Goal: Task Accomplishment & Management: Use online tool/utility

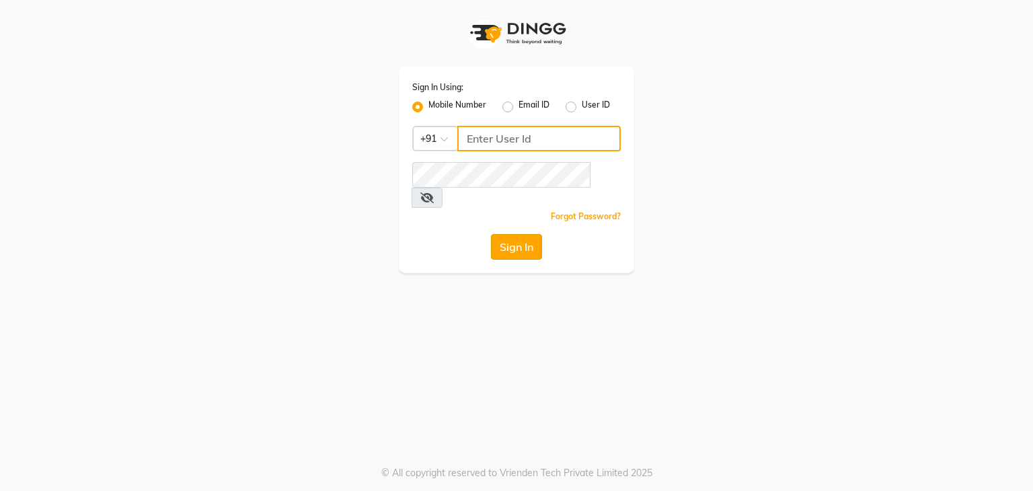
type input "9911685252"
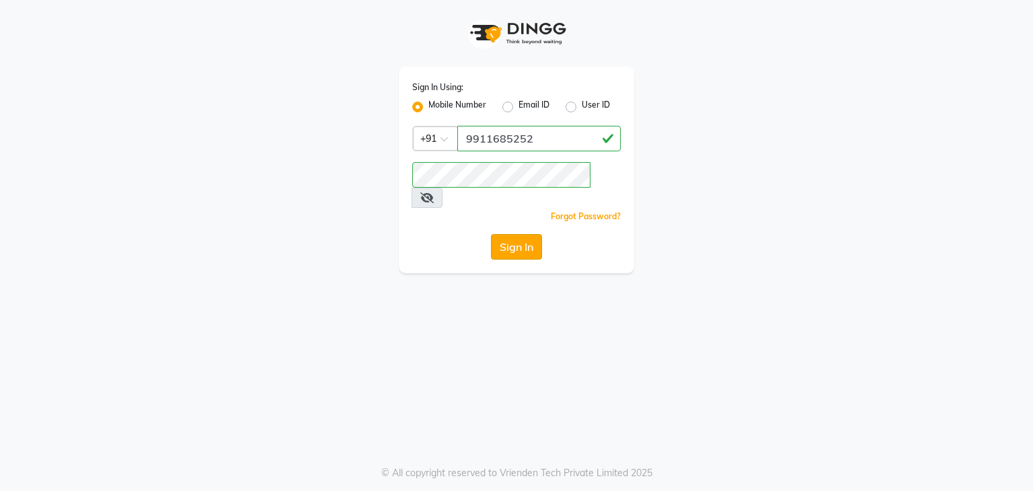
click at [501, 234] on button "Sign In" at bounding box center [516, 247] width 51 height 26
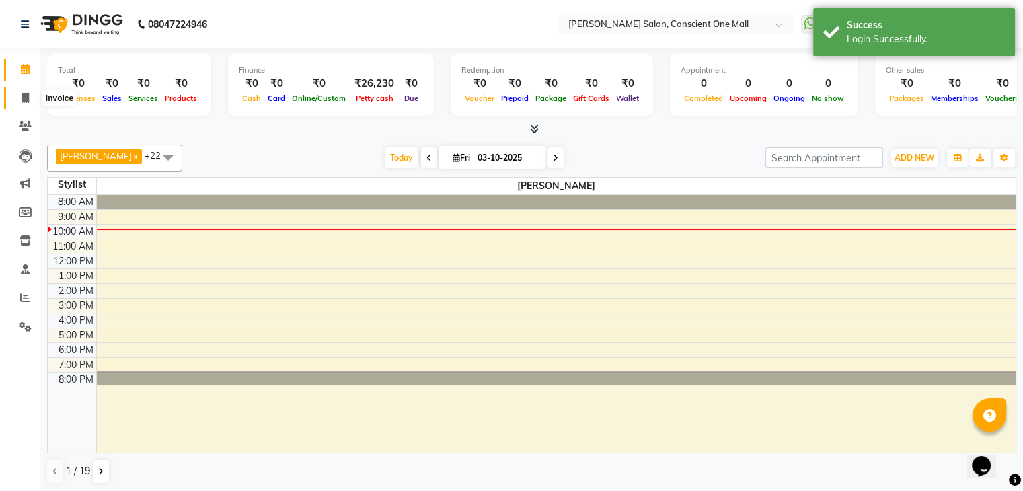
click at [24, 93] on icon at bounding box center [25, 98] width 7 height 10
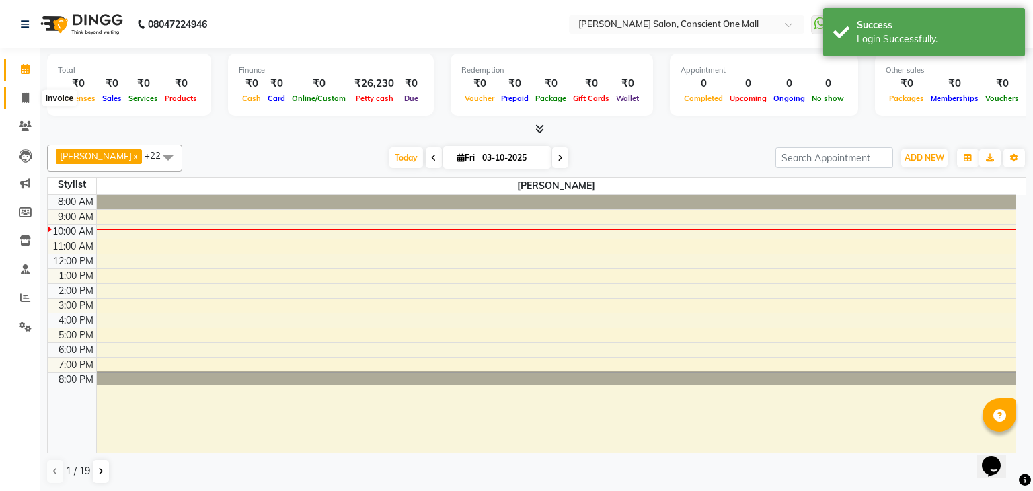
select select "7575"
select select "service"
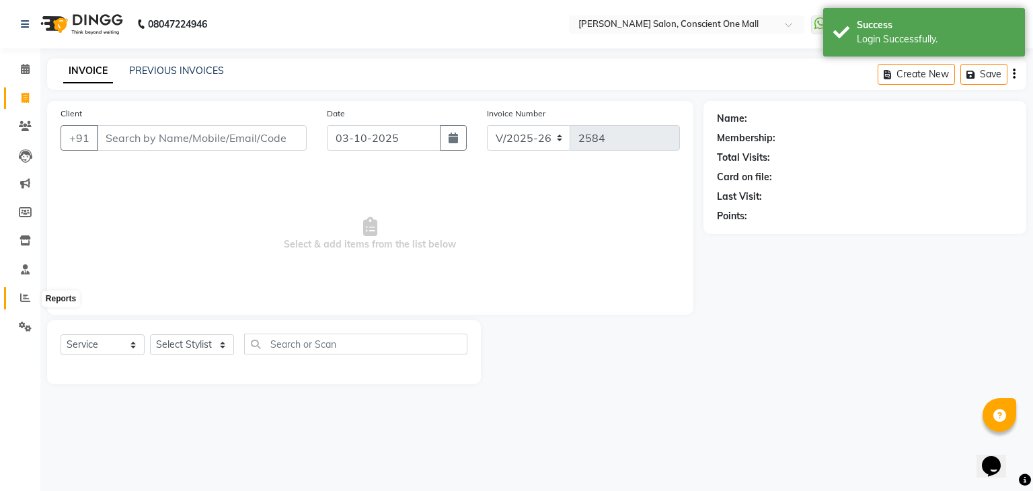
click at [22, 294] on icon at bounding box center [25, 298] width 10 height 10
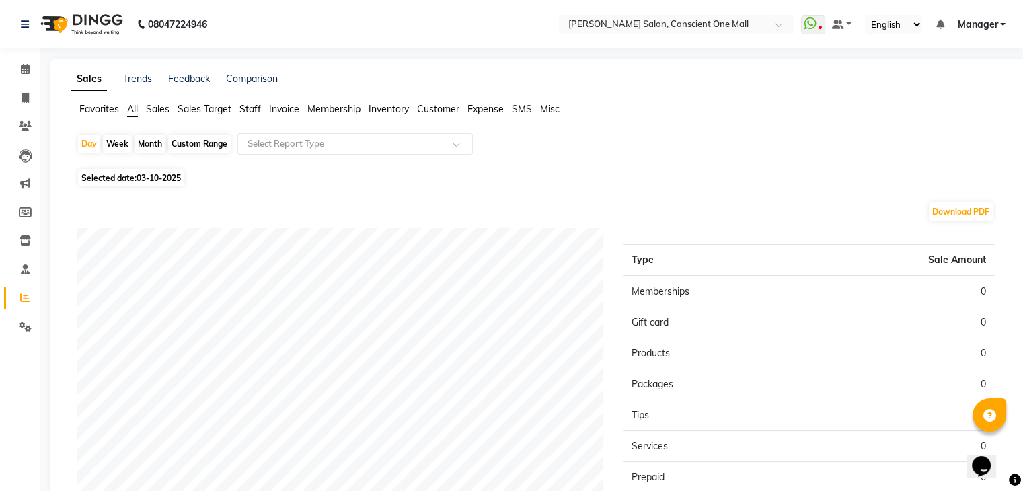
click at [250, 108] on span "Staff" at bounding box center [250, 109] width 22 height 12
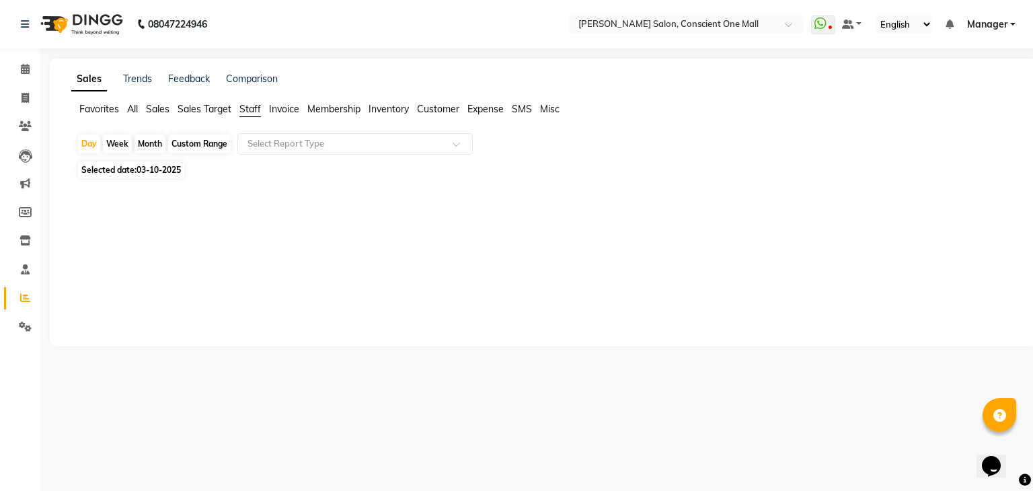
click at [151, 143] on div "Month" at bounding box center [150, 144] width 31 height 19
select select "10"
select select "2025"
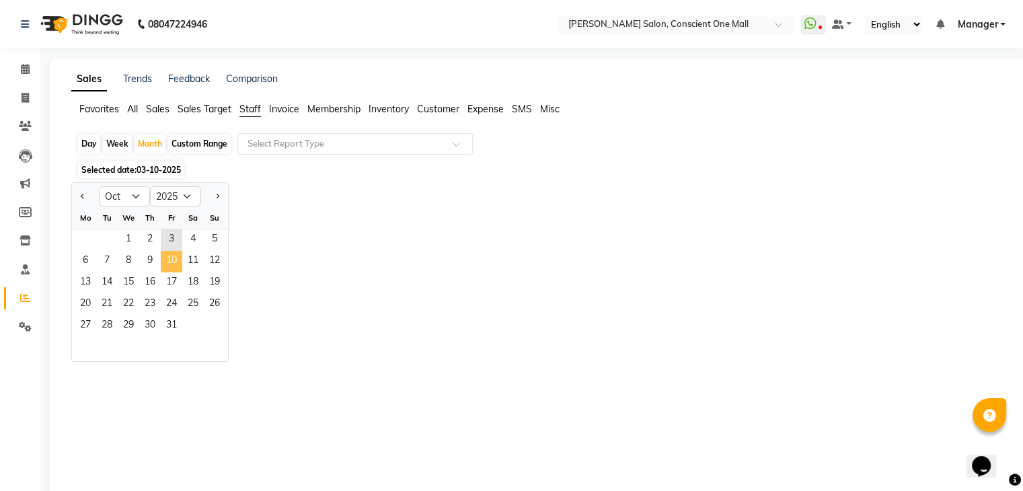
click at [167, 260] on span "10" at bounding box center [172, 262] width 22 height 22
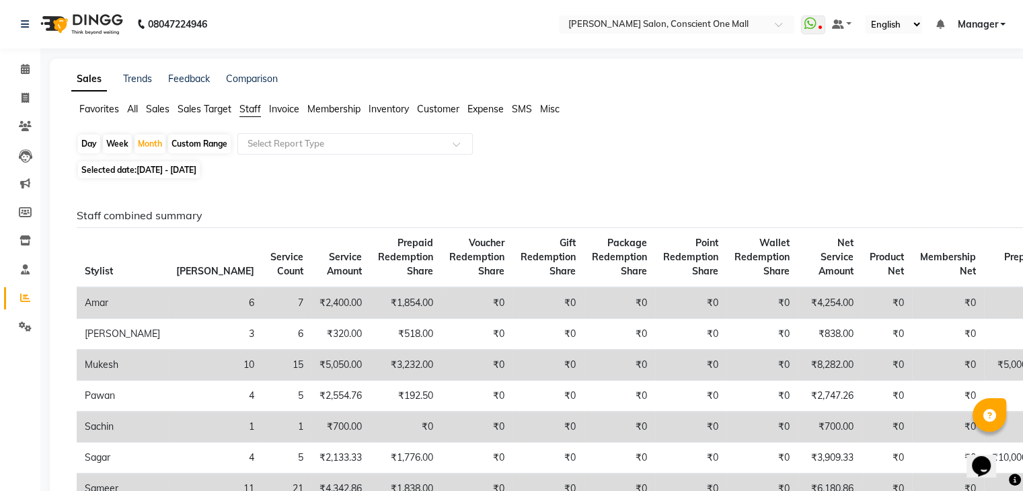
click at [172, 171] on span "01-10-2025 - 31-10-2025" at bounding box center [167, 170] width 60 height 10
select select "10"
select select "2025"
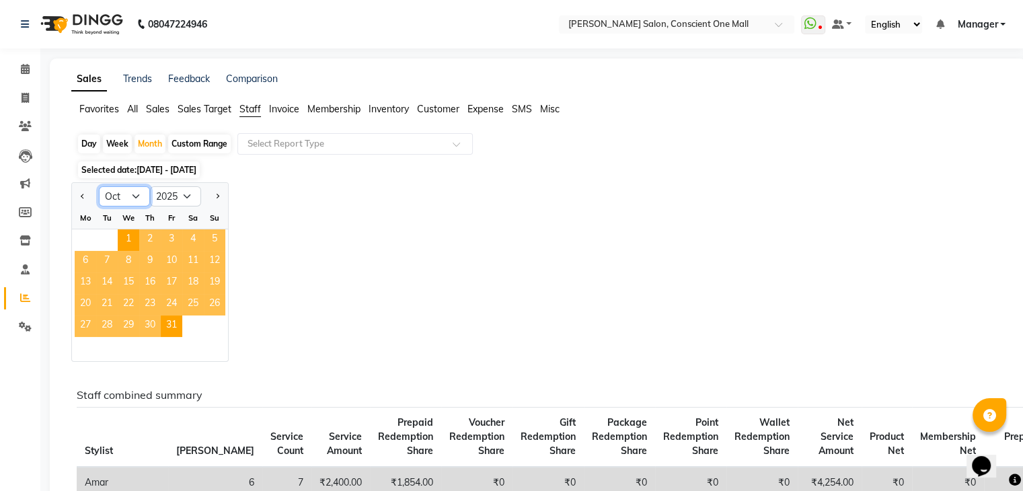
click at [134, 190] on select "Jan Feb Mar Apr May Jun Jul Aug Sep Oct Nov Dec" at bounding box center [124, 196] width 51 height 20
select select "9"
click at [99, 186] on select "Jan Feb Mar Apr May Jun Jul Aug Sep Oct Nov Dec" at bounding box center [124, 196] width 51 height 20
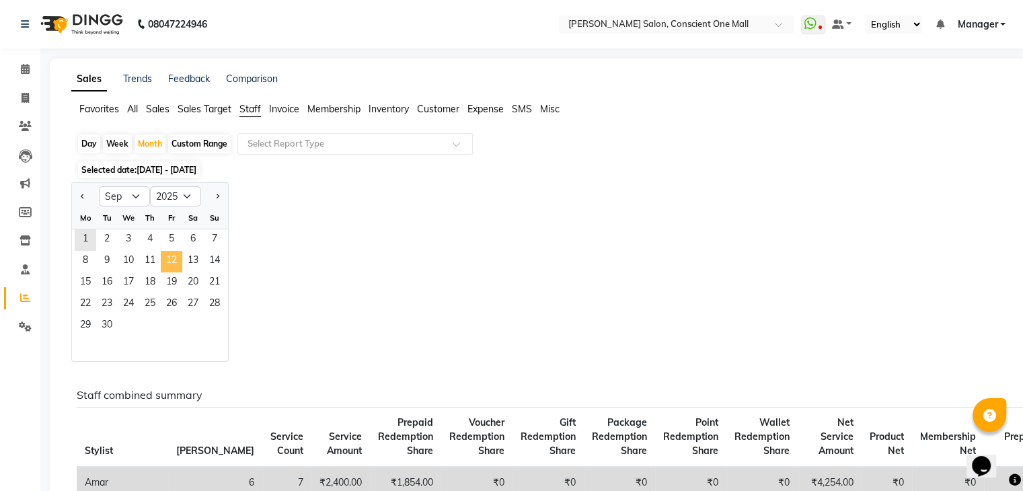
click at [169, 267] on span "12" at bounding box center [172, 262] width 22 height 22
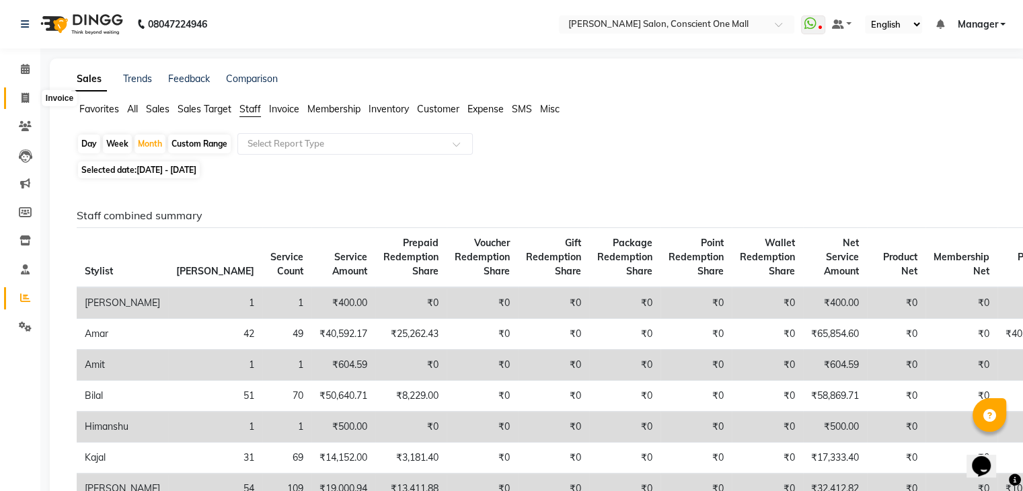
click at [27, 93] on icon at bounding box center [25, 98] width 7 height 10
select select "service"
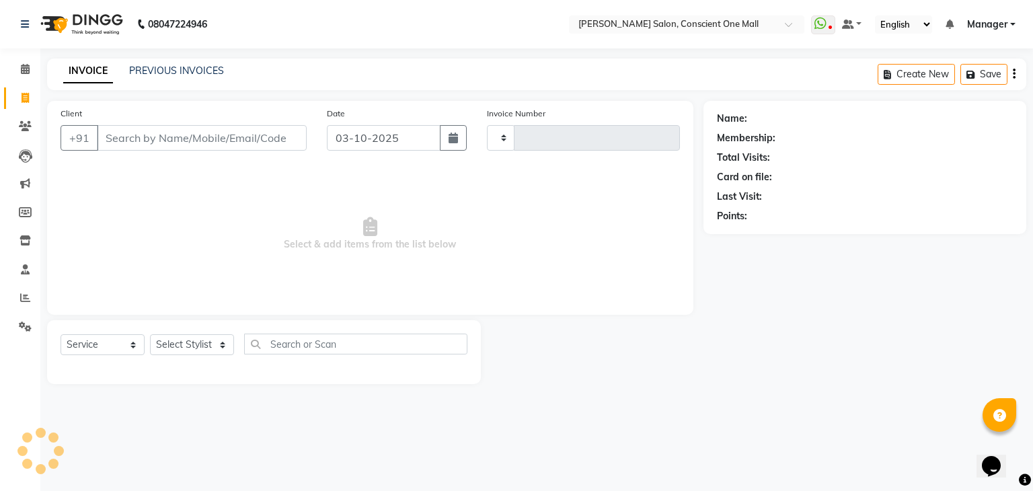
type input "2584"
select select "7575"
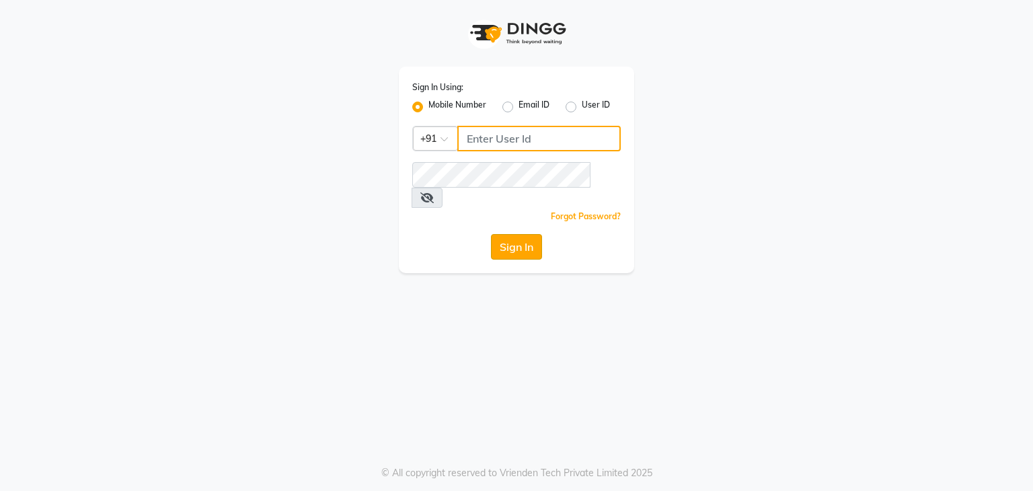
type input "9911685252"
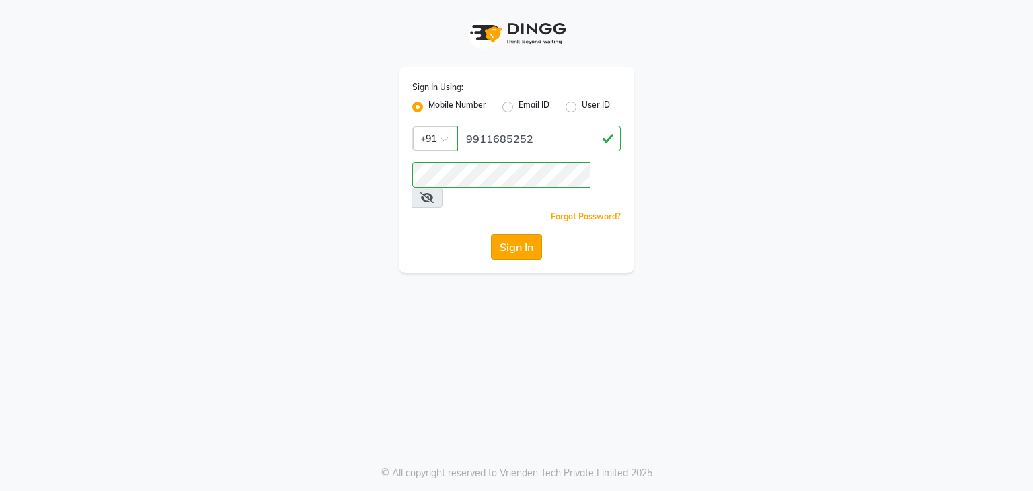
click at [498, 234] on button "Sign In" at bounding box center [516, 247] width 51 height 26
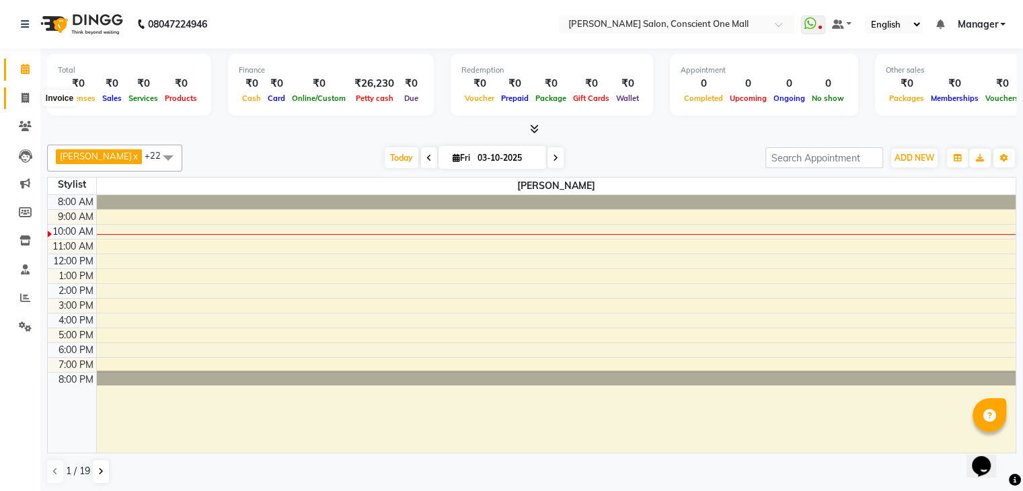
click at [20, 94] on span at bounding box center [25, 98] width 24 height 15
select select "service"
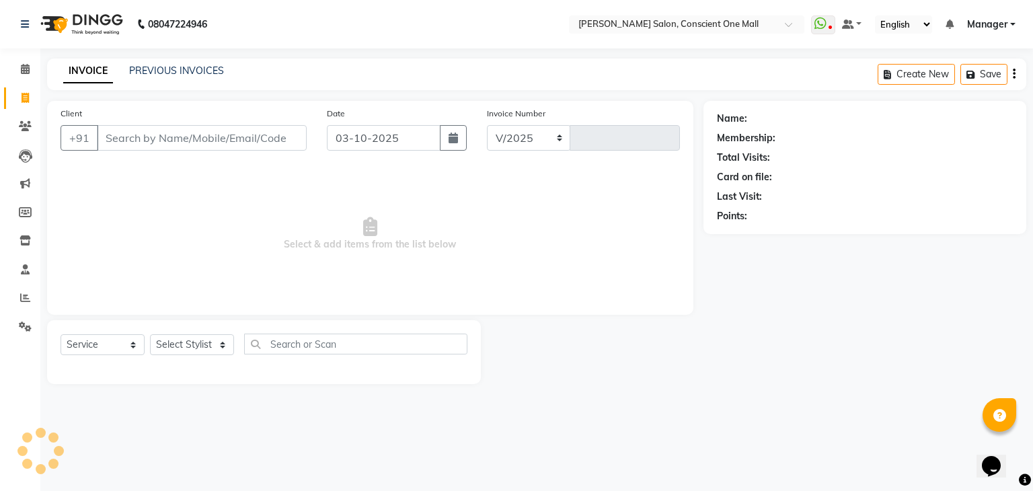
select select "7575"
type input "2584"
click at [184, 71] on link "PREVIOUS INVOICES" at bounding box center [176, 71] width 95 height 12
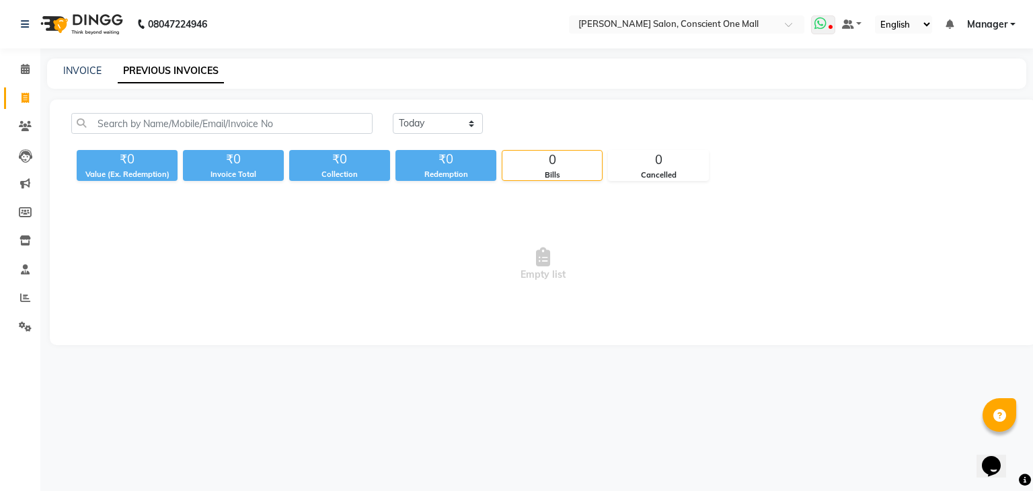
click at [822, 21] on icon at bounding box center [821, 23] width 12 height 13
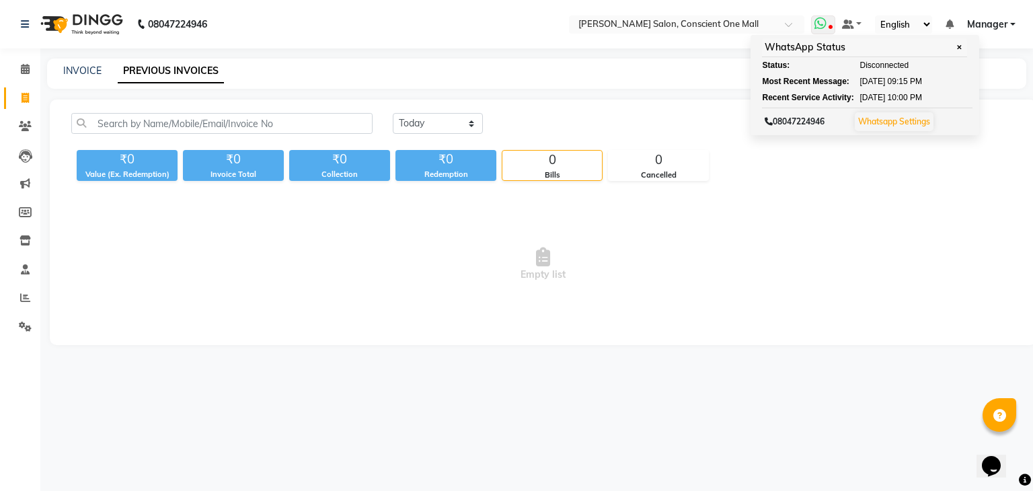
click at [960, 46] on span "✕" at bounding box center [959, 47] width 12 height 10
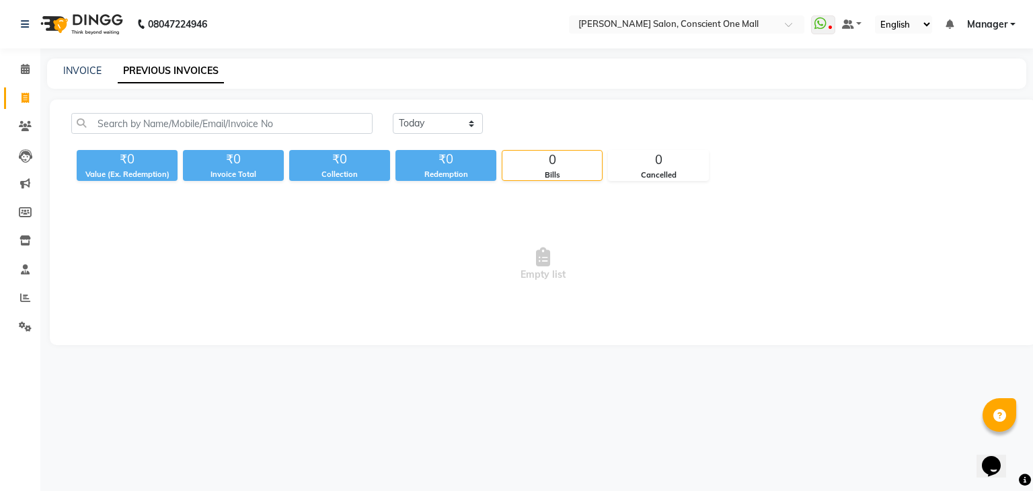
click at [925, 21] on select "English ENGLISH Español العربية मराठी हिंदी ગુજરાતી தமிழ் 中文" at bounding box center [903, 24] width 57 height 18
click at [876, 15] on select "English ENGLISH Español العربية मराठी हिंदी ગુજરાતી தமிழ் 中文" at bounding box center [903, 24] width 57 height 18
click at [926, 22] on select "English ENGLISH Español العربية मराठी हिंदी ગુજરાતી தமிழ் 中文" at bounding box center [903, 24] width 57 height 18
select select "en"
click at [876, 15] on select "English ENGLISH Español العربية मराठी हिंदी ગુજરાતી தமிழ் 中文" at bounding box center [903, 24] width 57 height 18
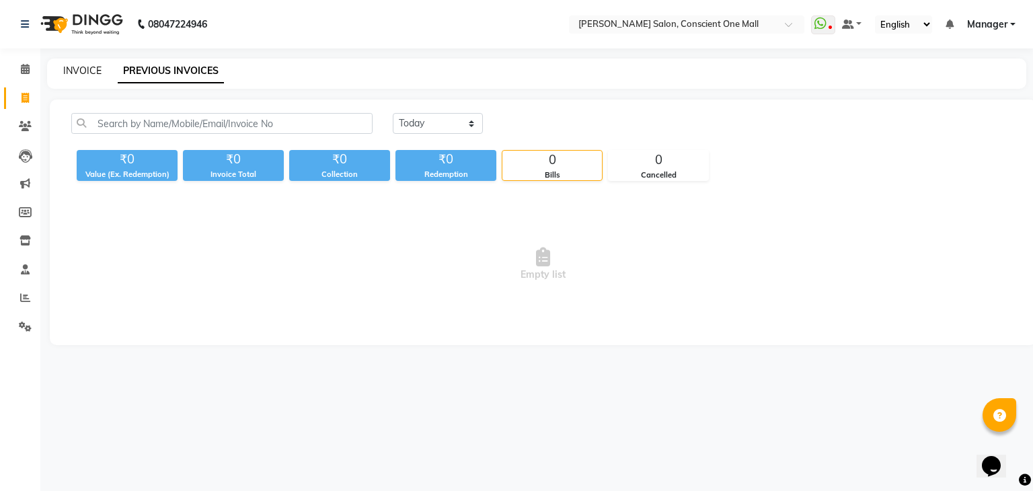
click at [80, 68] on link "INVOICE" at bounding box center [82, 71] width 38 height 12
select select "service"
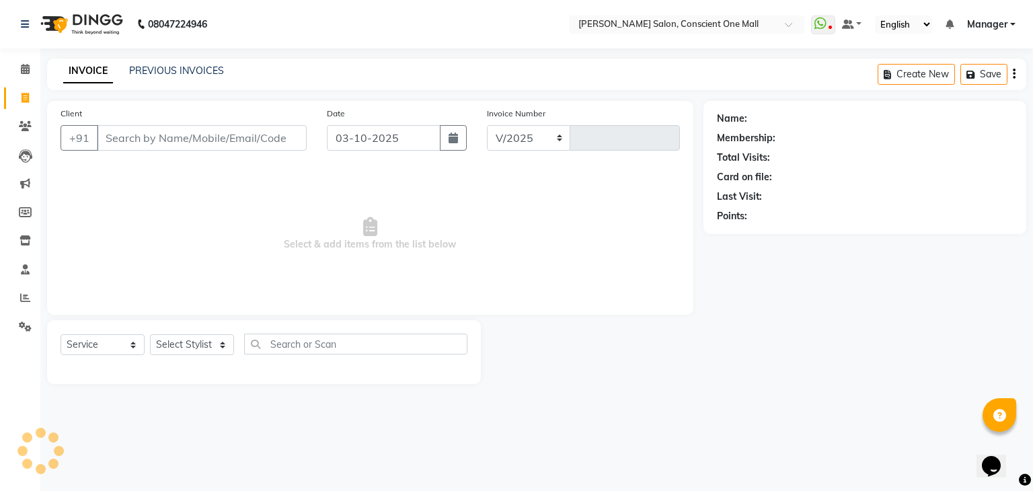
select select "7575"
type input "2584"
click at [194, 143] on input "Client" at bounding box center [202, 138] width 210 height 26
